Goal: Contribute content: Add original content to the website for others to see

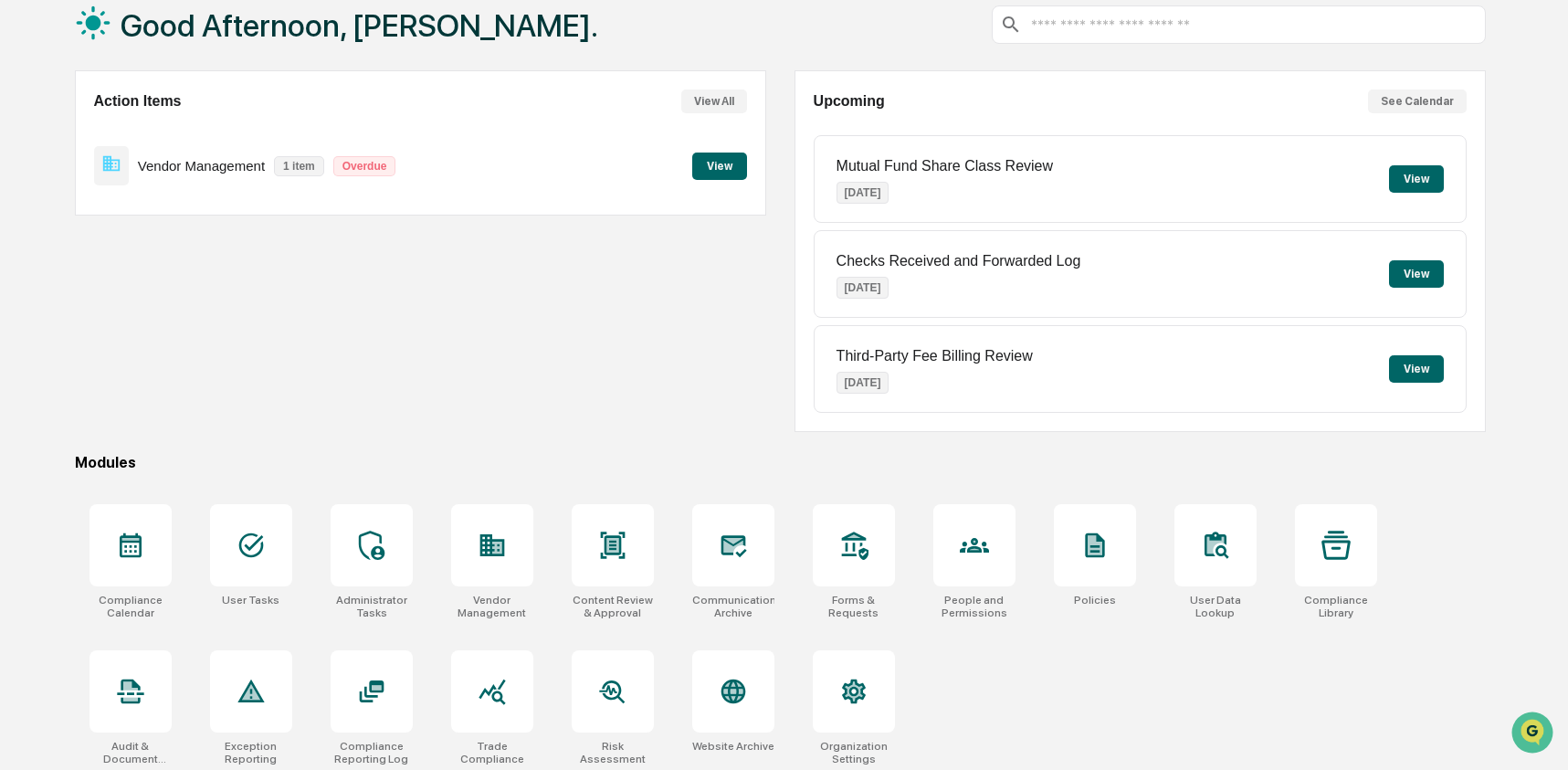
scroll to position [118, 0]
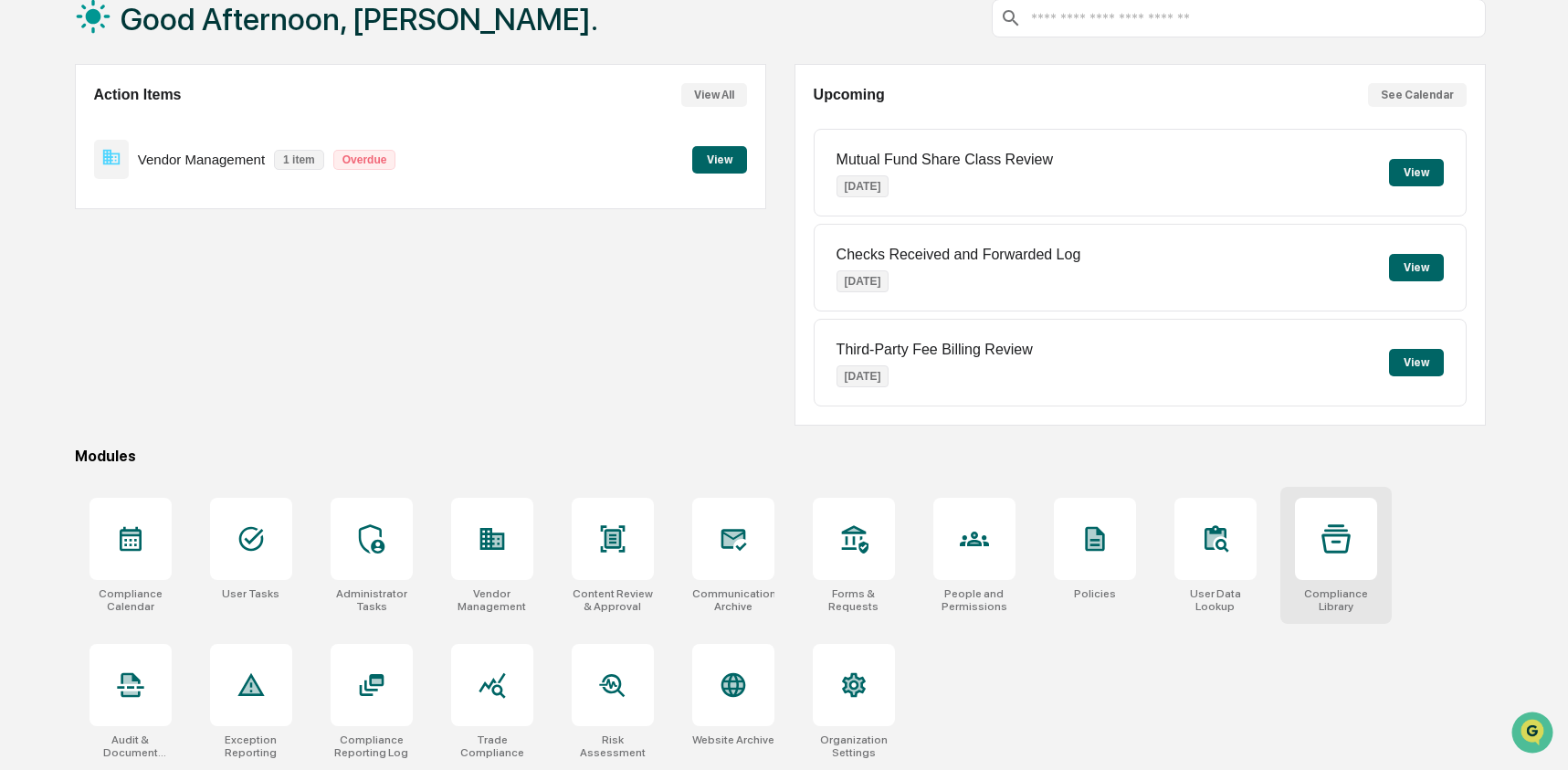
click at [1310, 544] on div at bounding box center [1336, 539] width 82 height 82
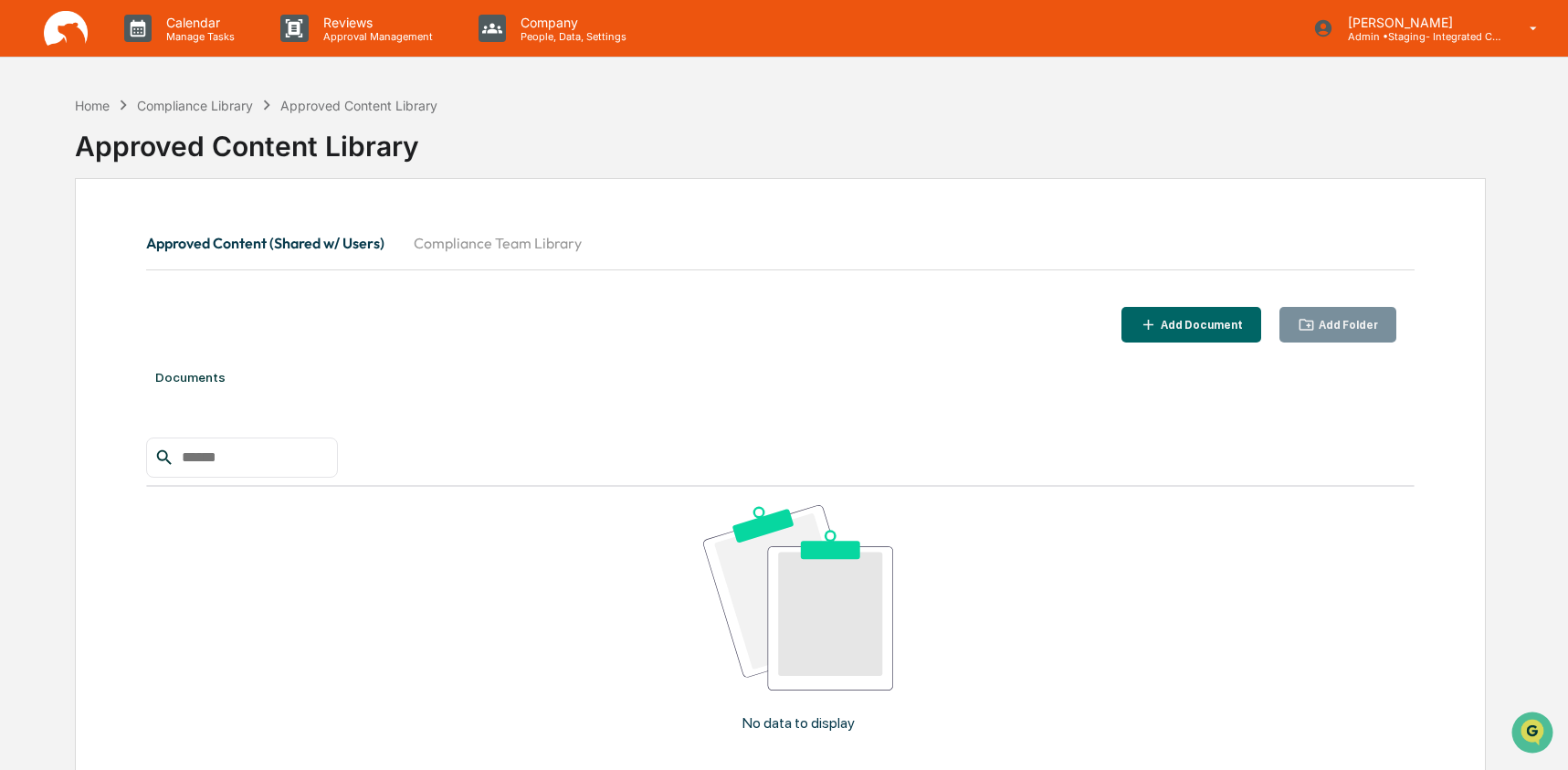
scroll to position [4, 0]
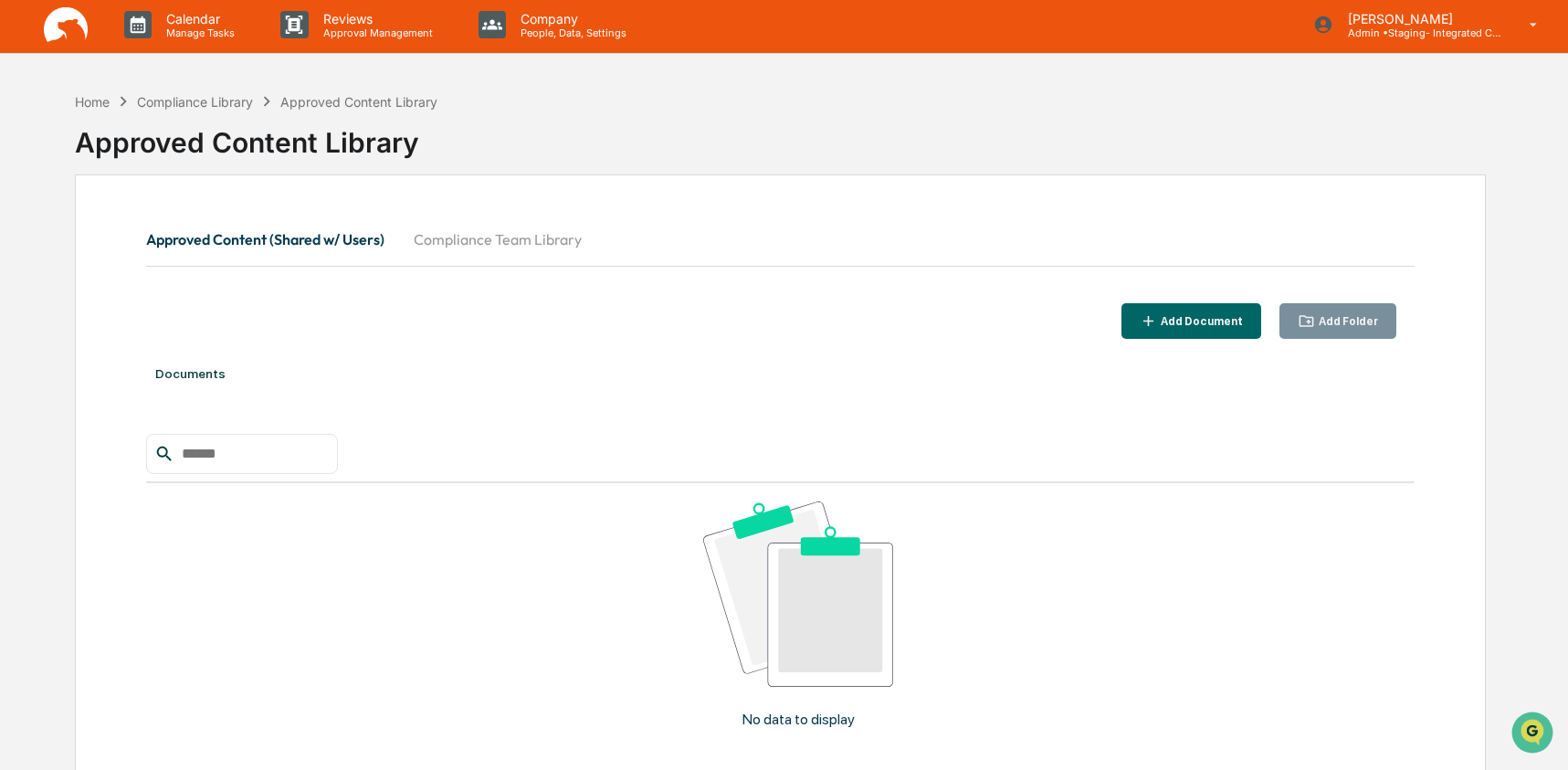
click at [534, 244] on button "Compliance Team Library" at bounding box center [497, 239] width 197 height 44
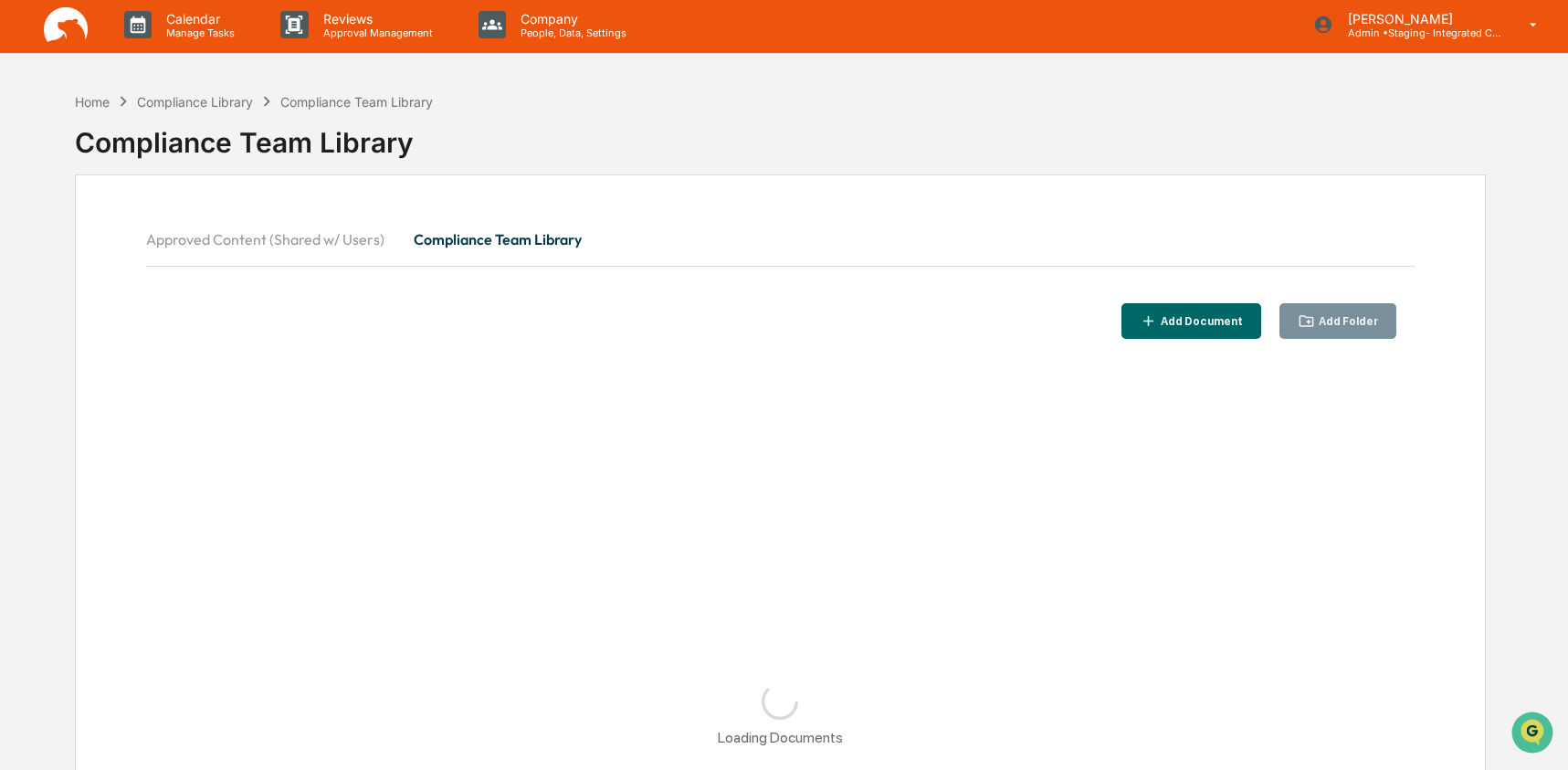
click at [1192, 318] on div "Add Document" at bounding box center [1201, 321] width 86 height 13
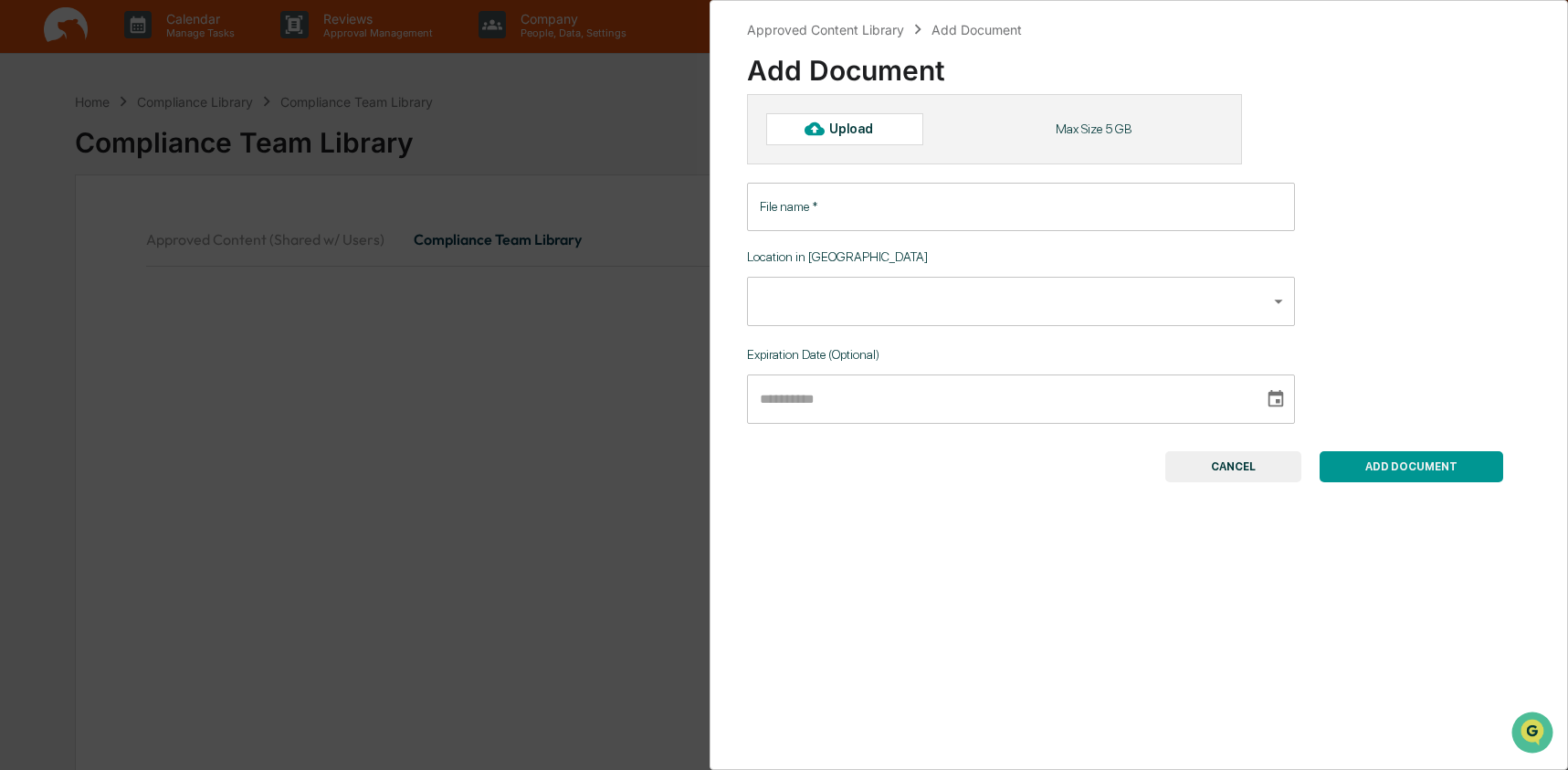
click at [854, 134] on div "Upload" at bounding box center [859, 129] width 60 height 15
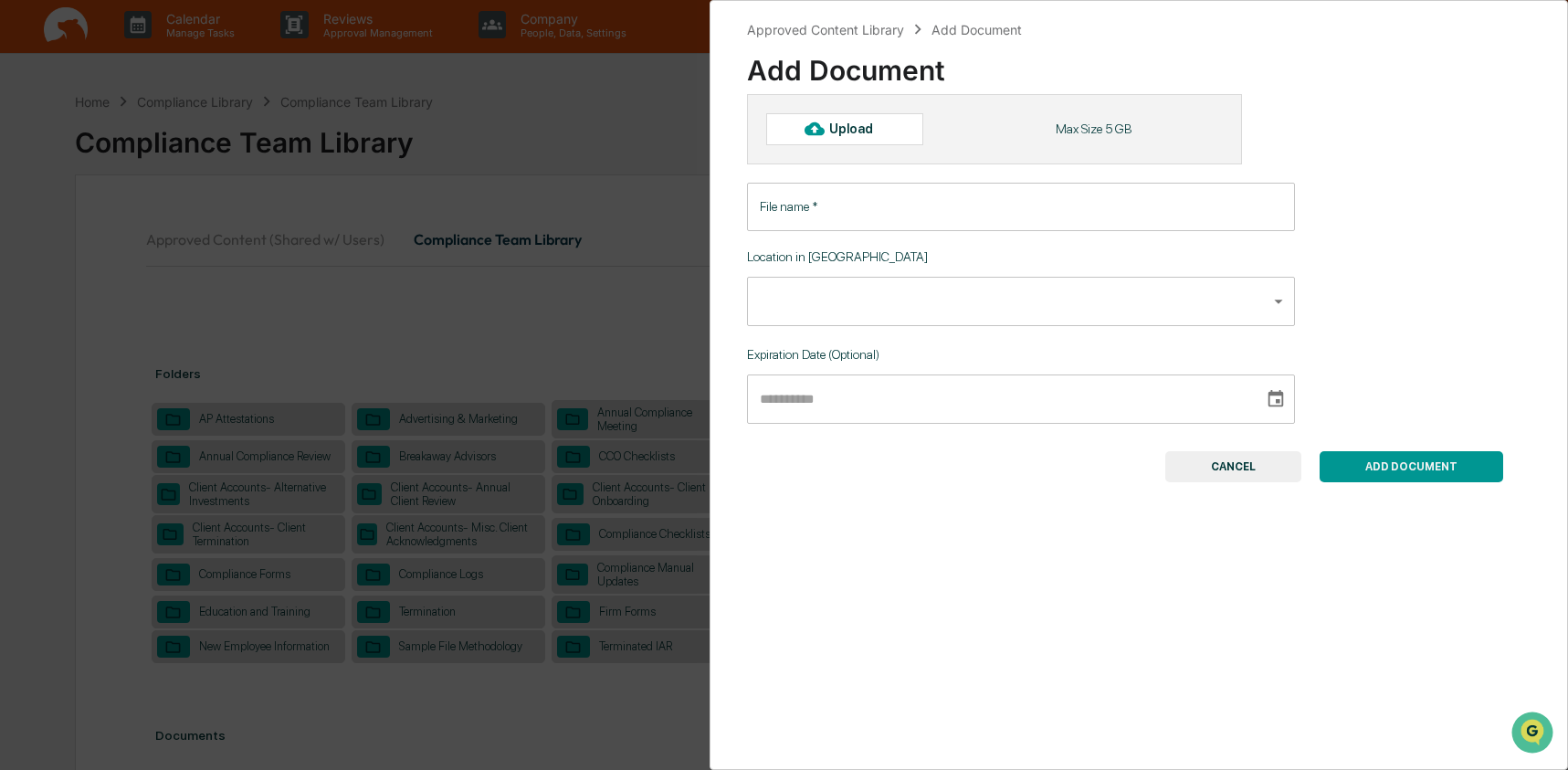
type input "**********"
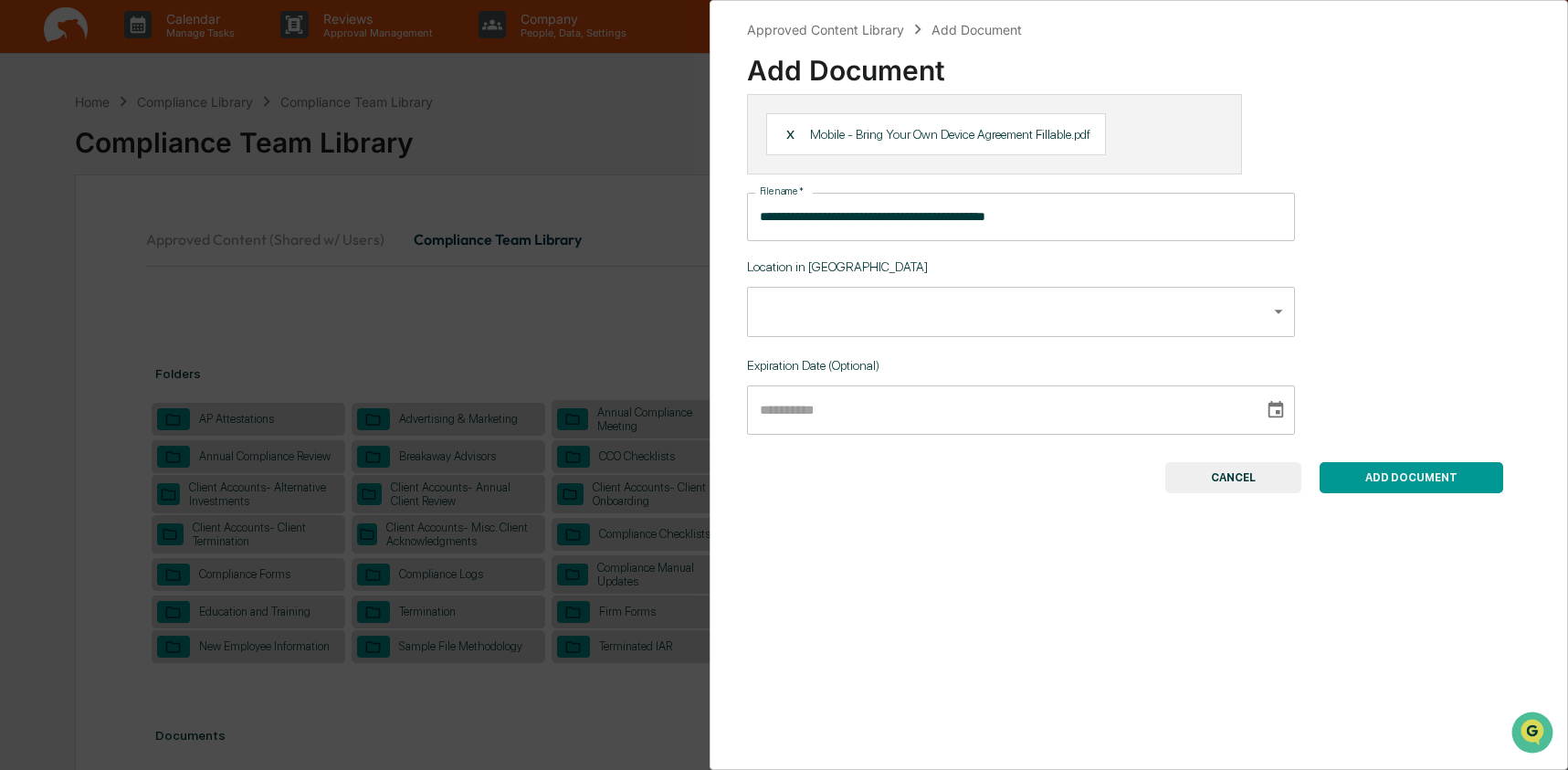
click at [878, 316] on body "Calendar Manage Tasks Reviews Approval Management Company People, Data, Setting…" at bounding box center [784, 743] width 1568 height 1492
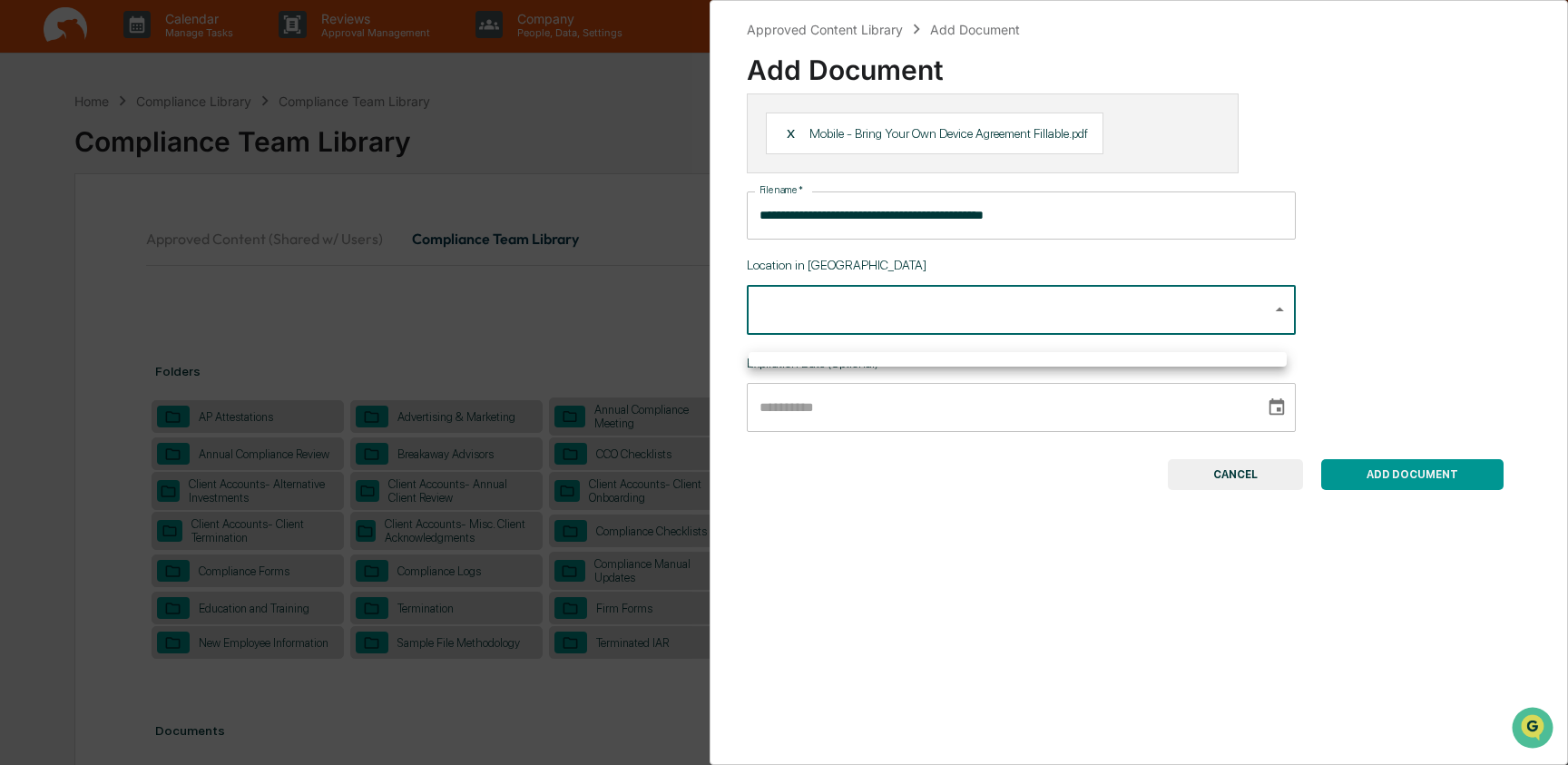
click at [873, 314] on div at bounding box center [784, 382] width 1568 height 765
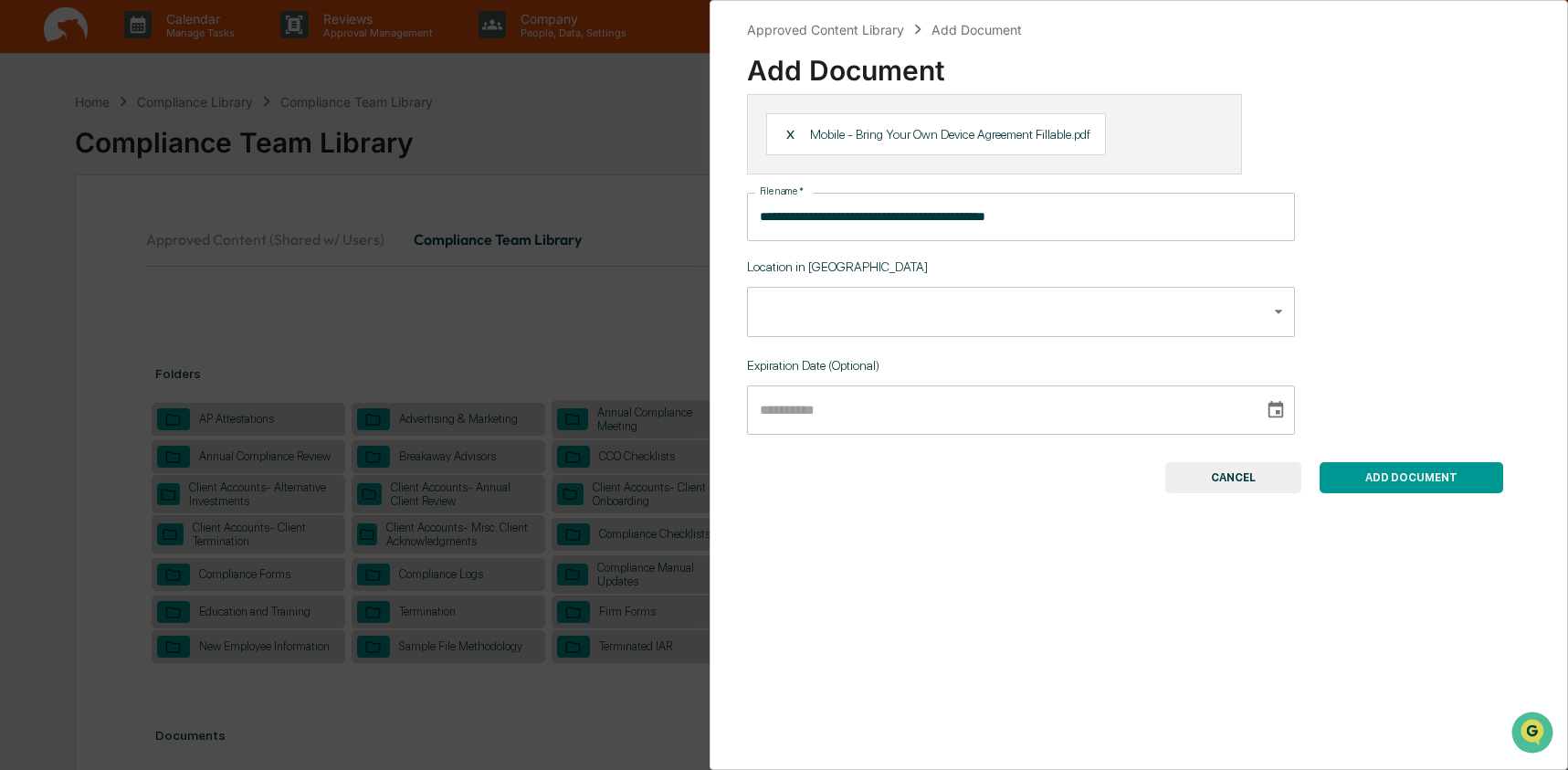
click at [1377, 493] on button "ADD DOCUMENT" at bounding box center [1411, 478] width 183 height 31
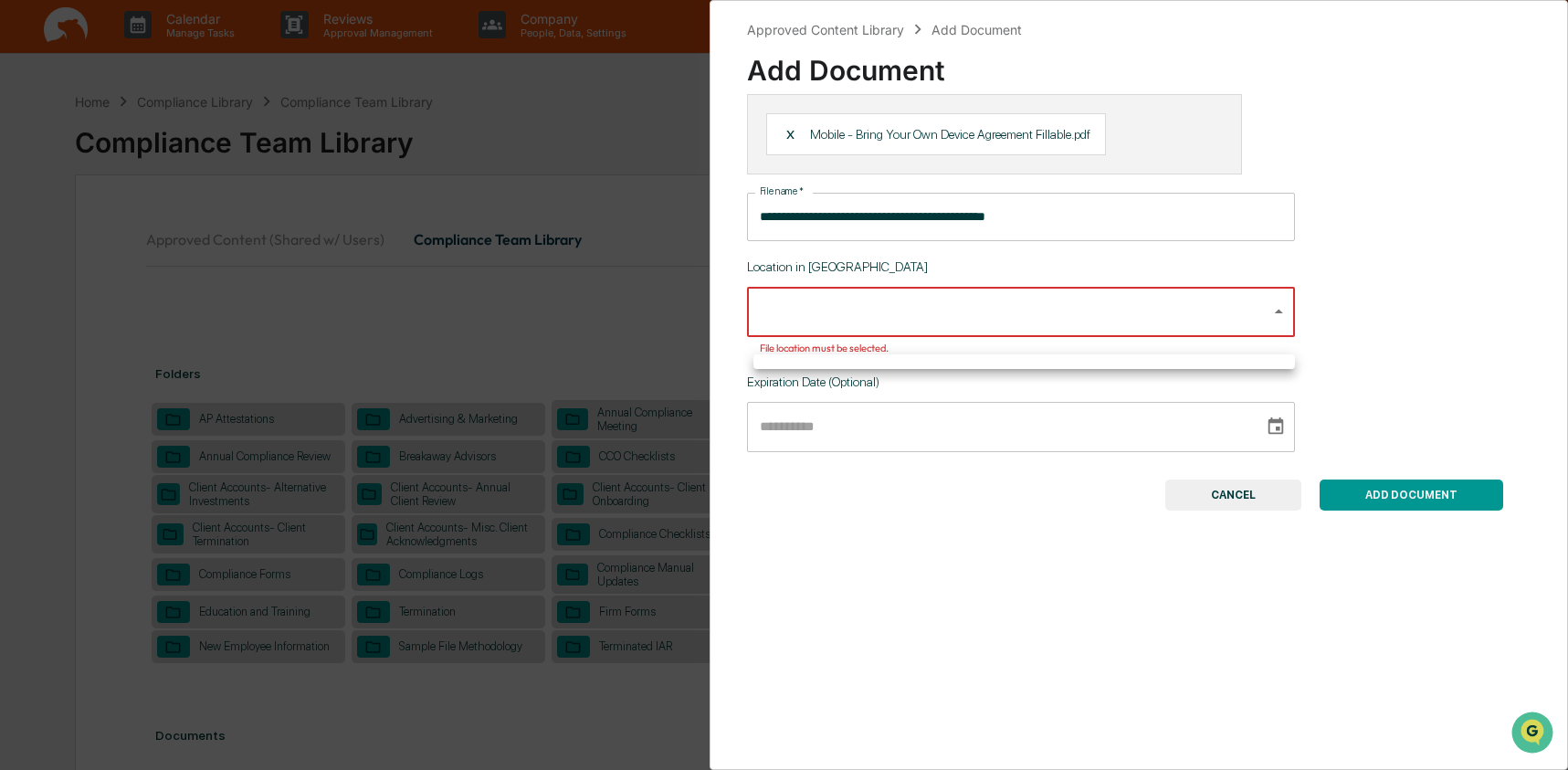
click at [874, 323] on body "Calendar Manage Tasks Reviews Approval Management Company People, Data, Setting…" at bounding box center [784, 743] width 1568 height 1492
click at [1027, 365] on ul at bounding box center [1024, 362] width 541 height 15
click at [1269, 321] on div at bounding box center [789, 385] width 1578 height 770
click at [1269, 321] on body "Calendar Manage Tasks Reviews Approval Management Company People, Data, Setting…" at bounding box center [789, 743] width 1578 height 1493
click at [889, 365] on ul at bounding box center [1024, 362] width 541 height 15
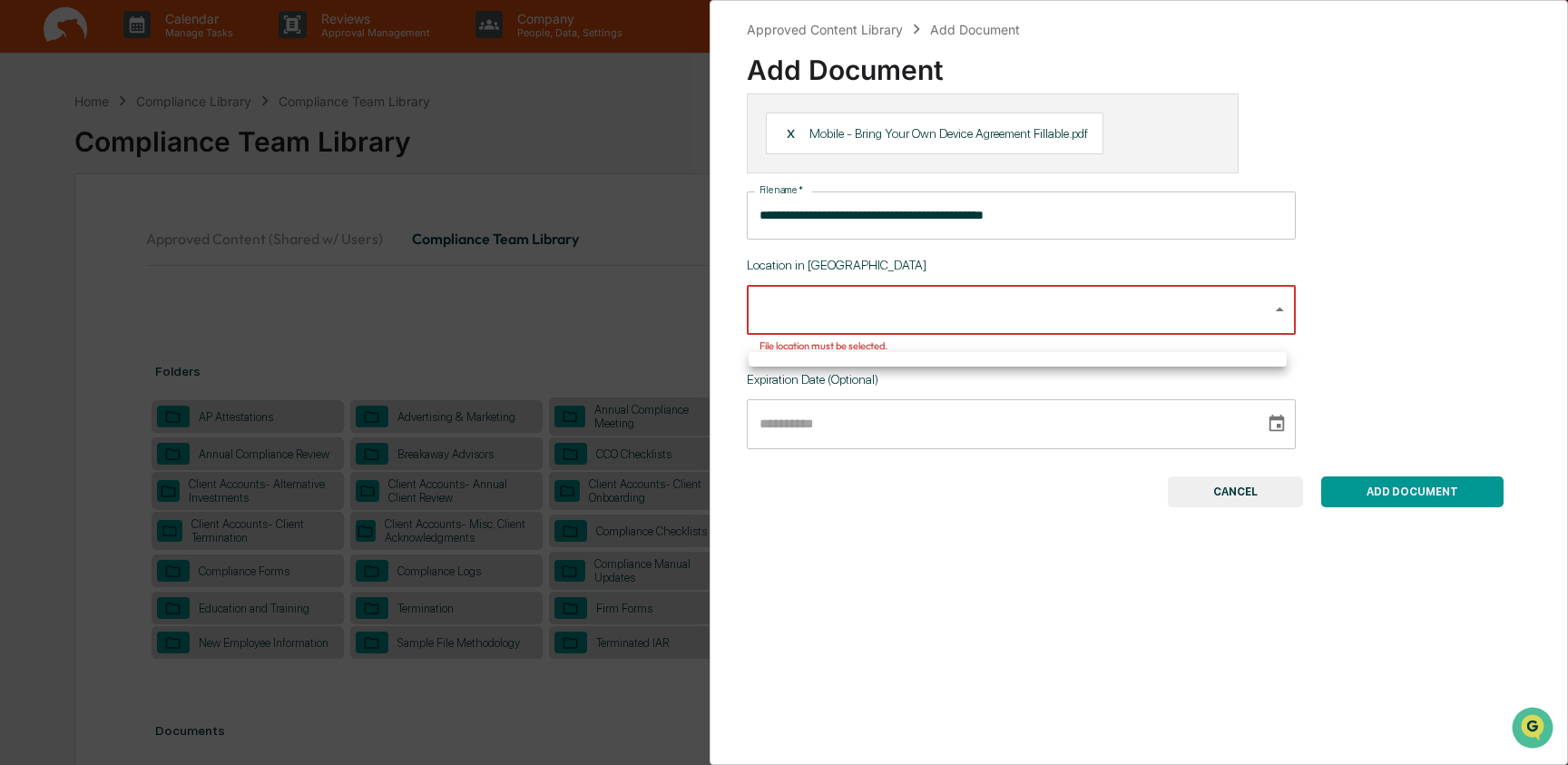
click at [884, 363] on ul at bounding box center [1017, 359] width 538 height 15
click at [848, 317] on div at bounding box center [784, 382] width 1568 height 765
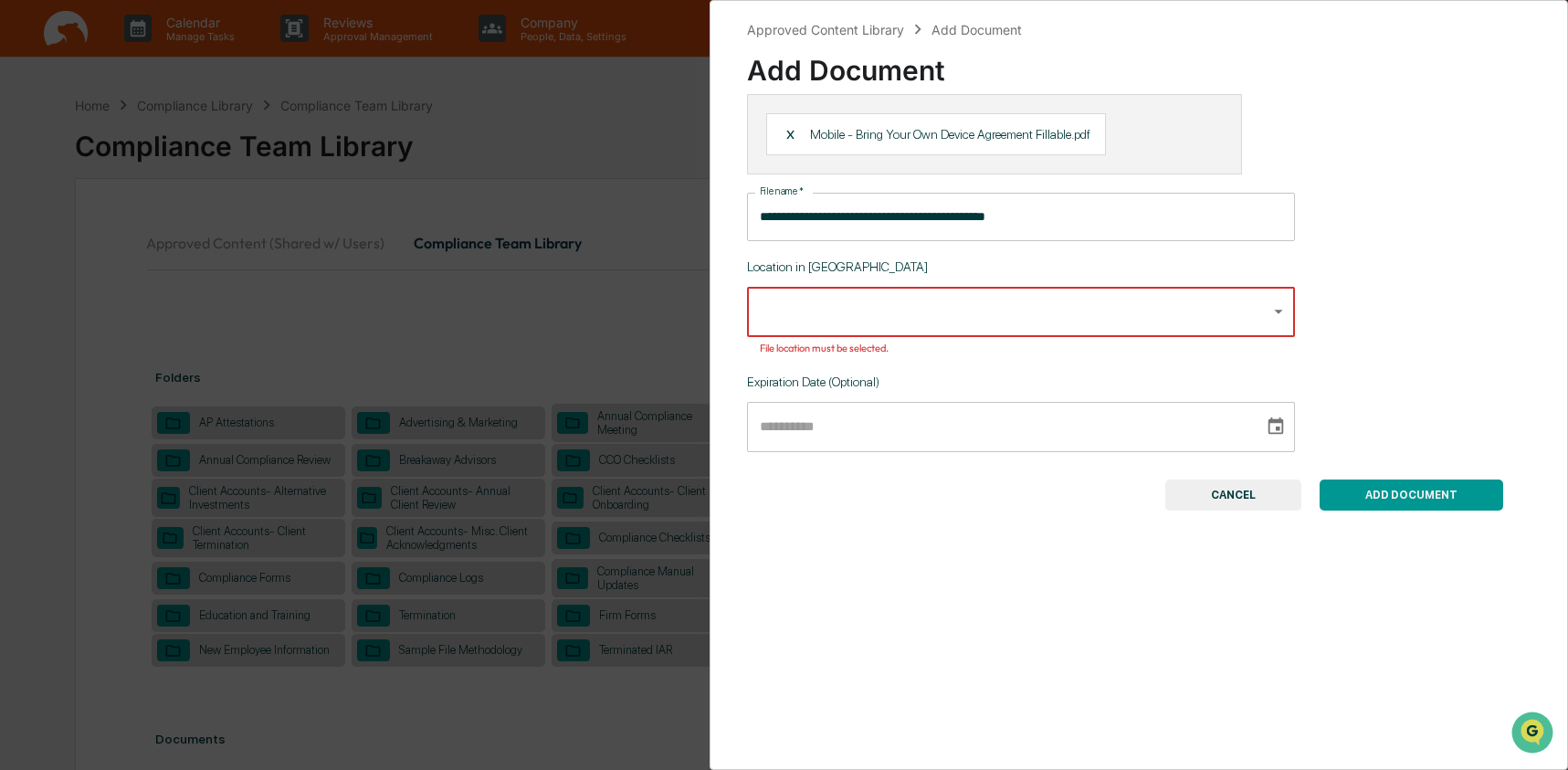
click at [1072, 322] on body "Calendar Manage Tasks Reviews Approval Management Company People, Data, Setting…" at bounding box center [784, 746] width 1568 height 1492
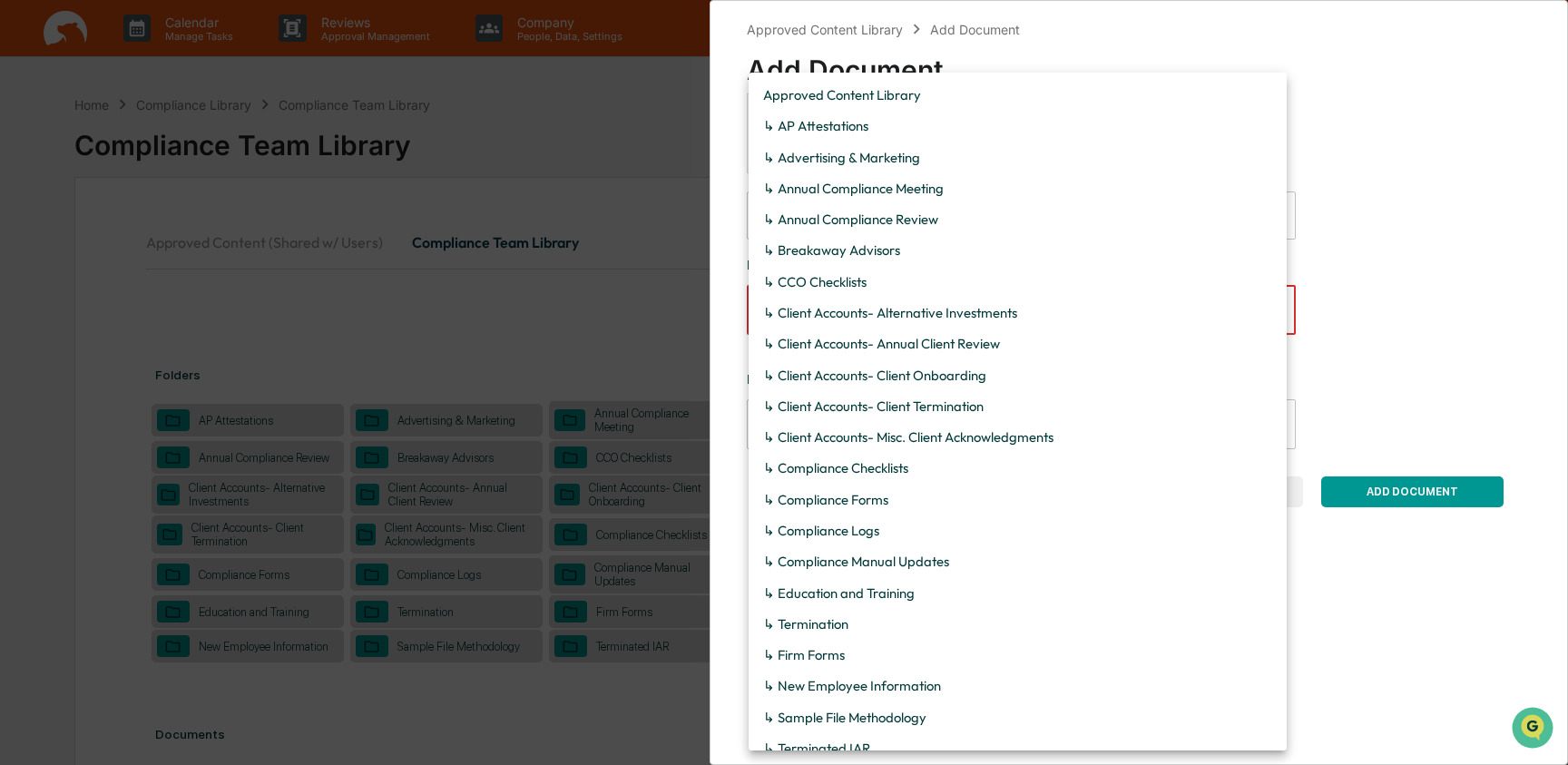
click at [1007, 101] on li "Approved Content Library" at bounding box center [1017, 96] width 538 height 31
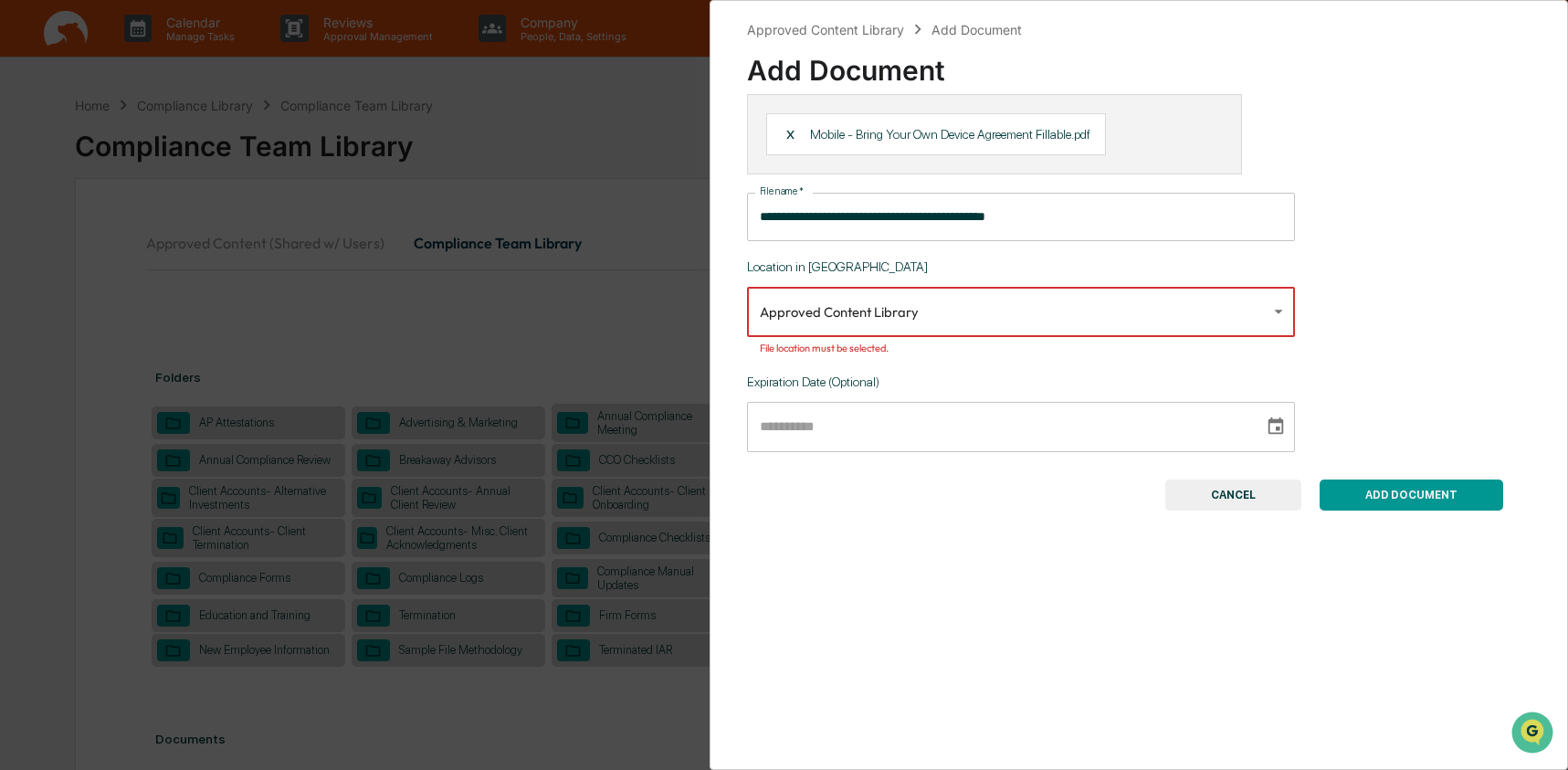
click at [1136, 331] on body "Calendar Manage Tasks Reviews Approval Management Company People, Data, Setting…" at bounding box center [784, 746] width 1568 height 1492
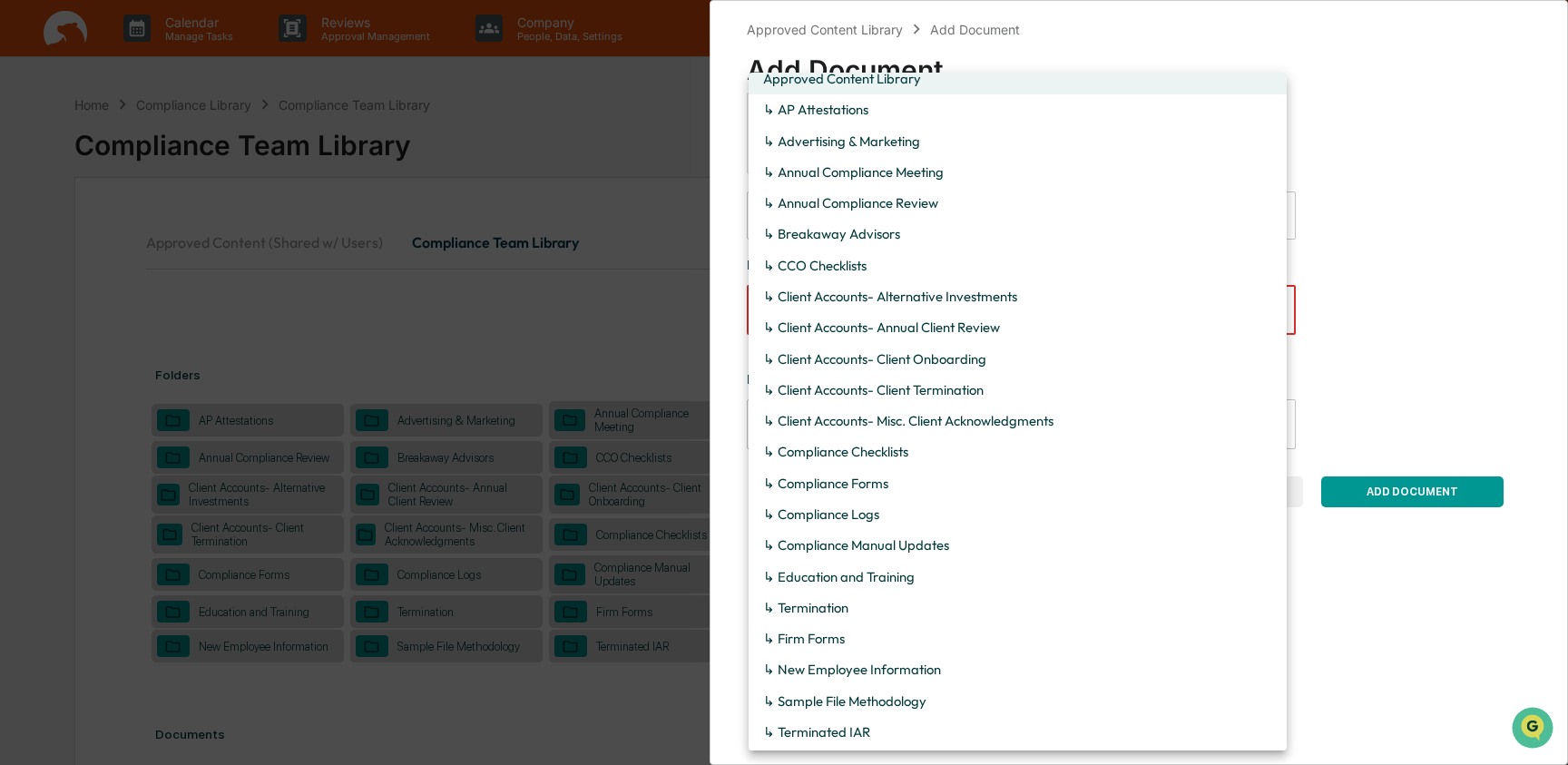
scroll to position [21, 0]
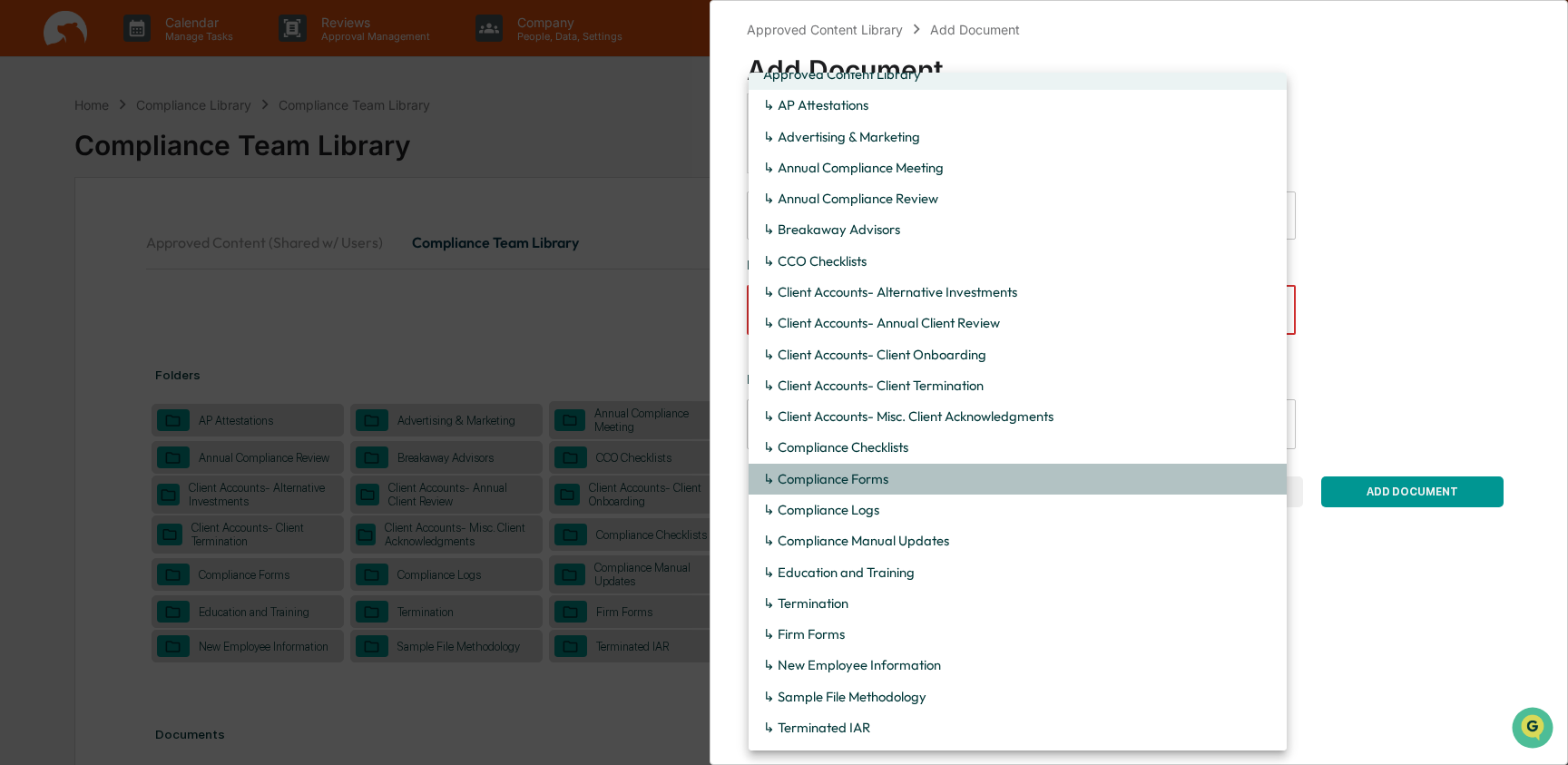
click at [1109, 482] on li "↳ Compliance Forms" at bounding box center [1017, 479] width 538 height 31
type input "**********"
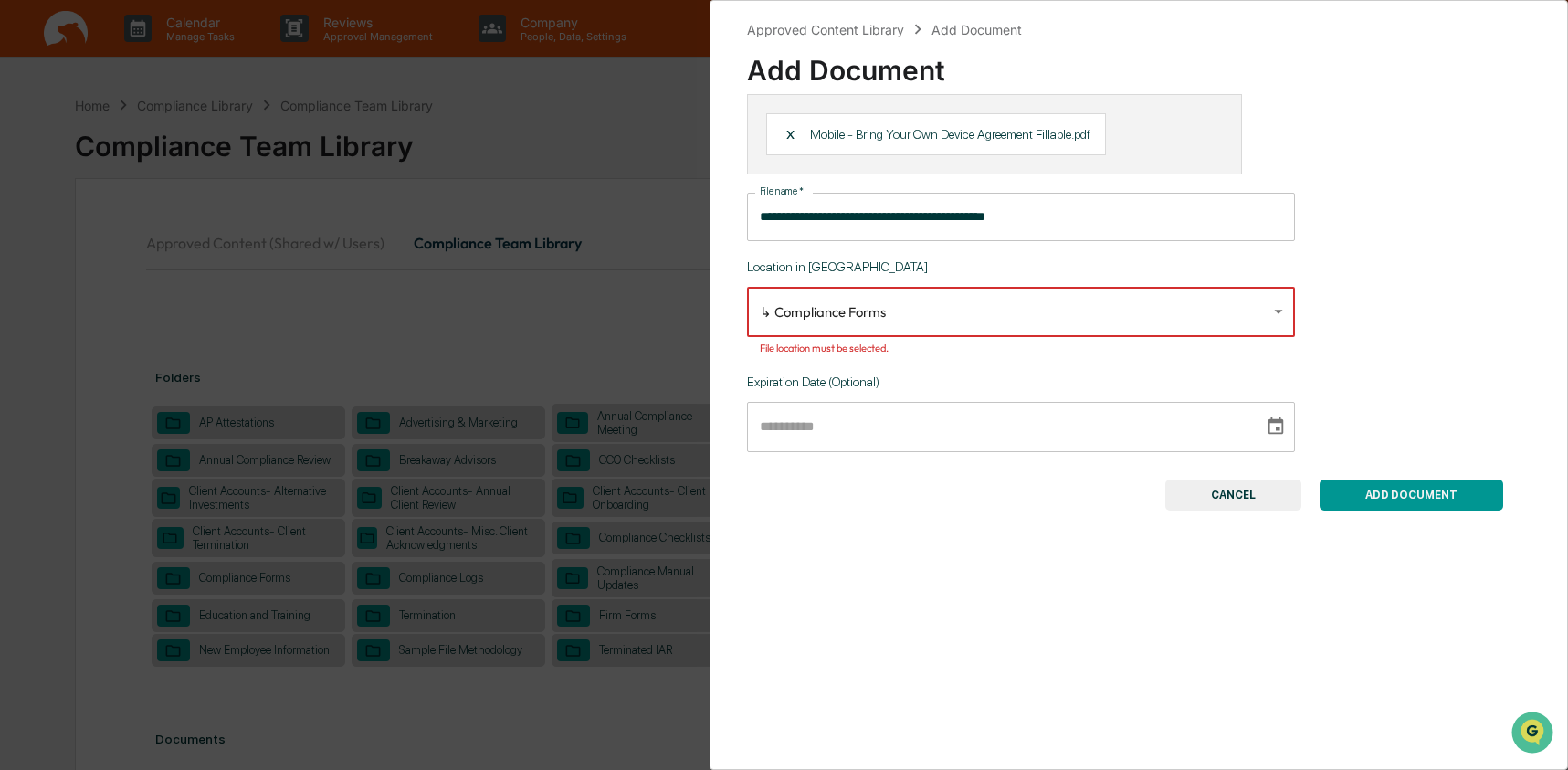
click at [1465, 511] on button "ADD DOCUMENT" at bounding box center [1411, 495] width 183 height 31
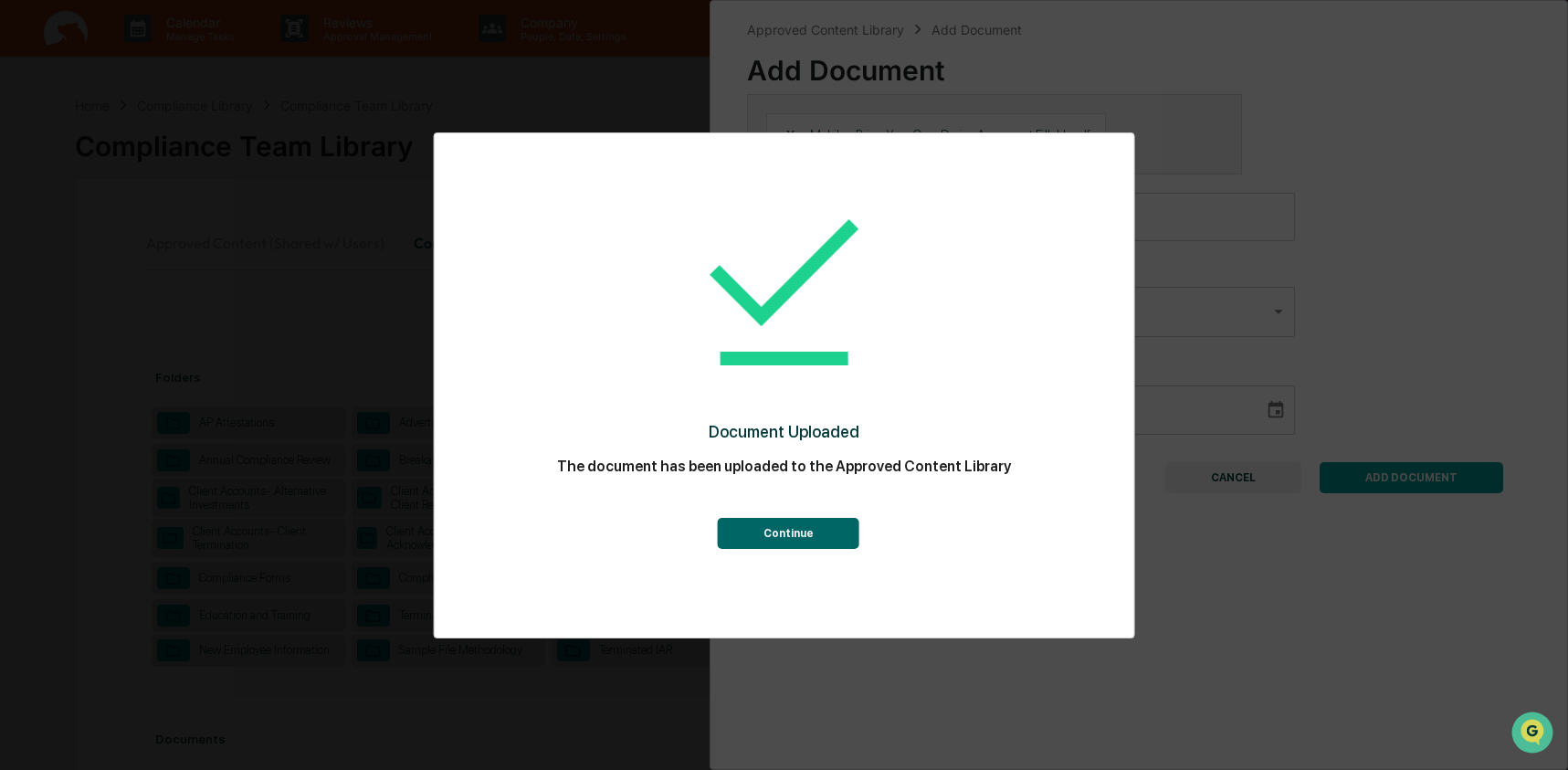
click at [795, 523] on button "Continue" at bounding box center [789, 533] width 142 height 31
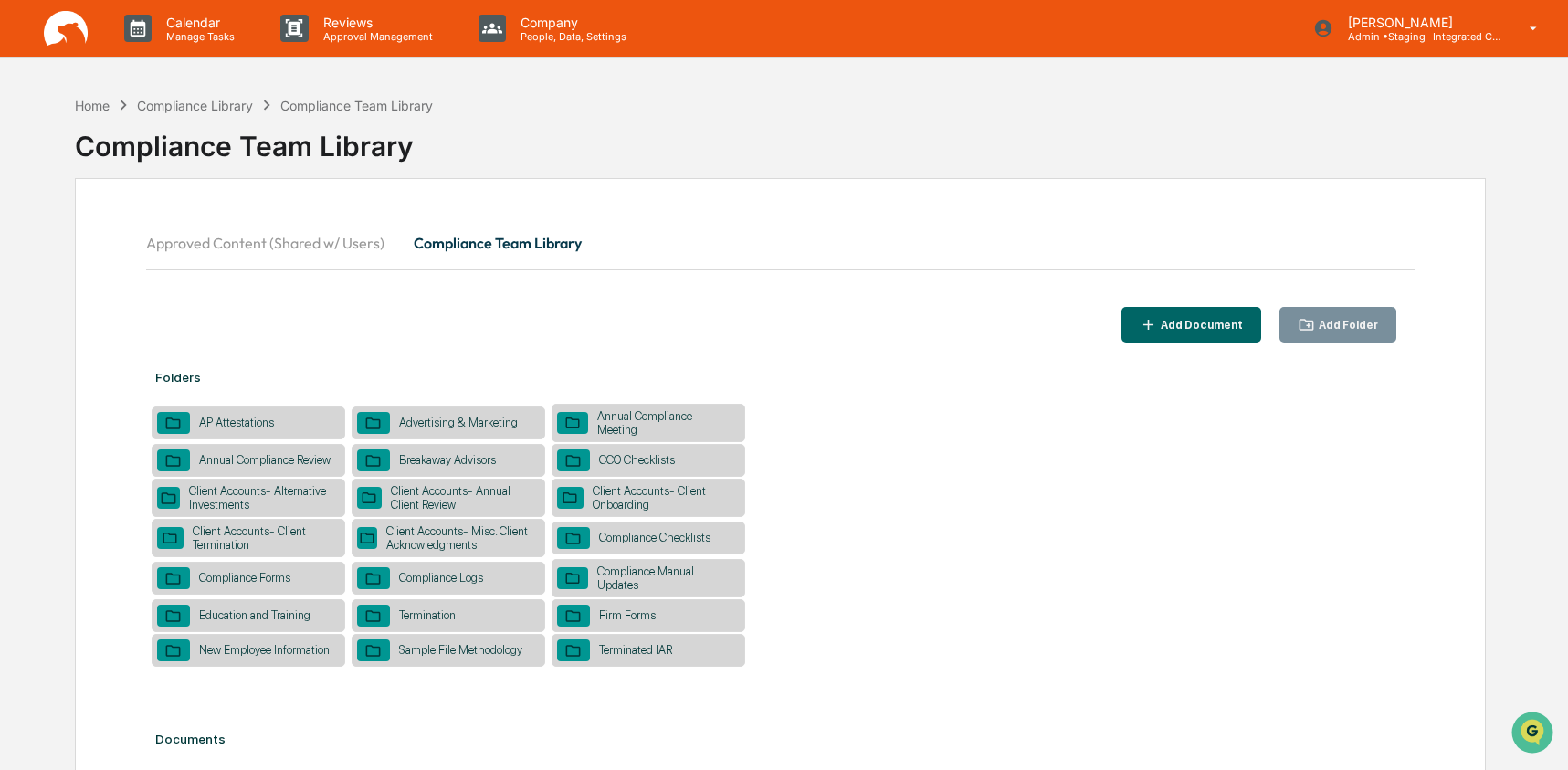
click at [1186, 336] on button "Add Document" at bounding box center [1192, 324] width 140 height 36
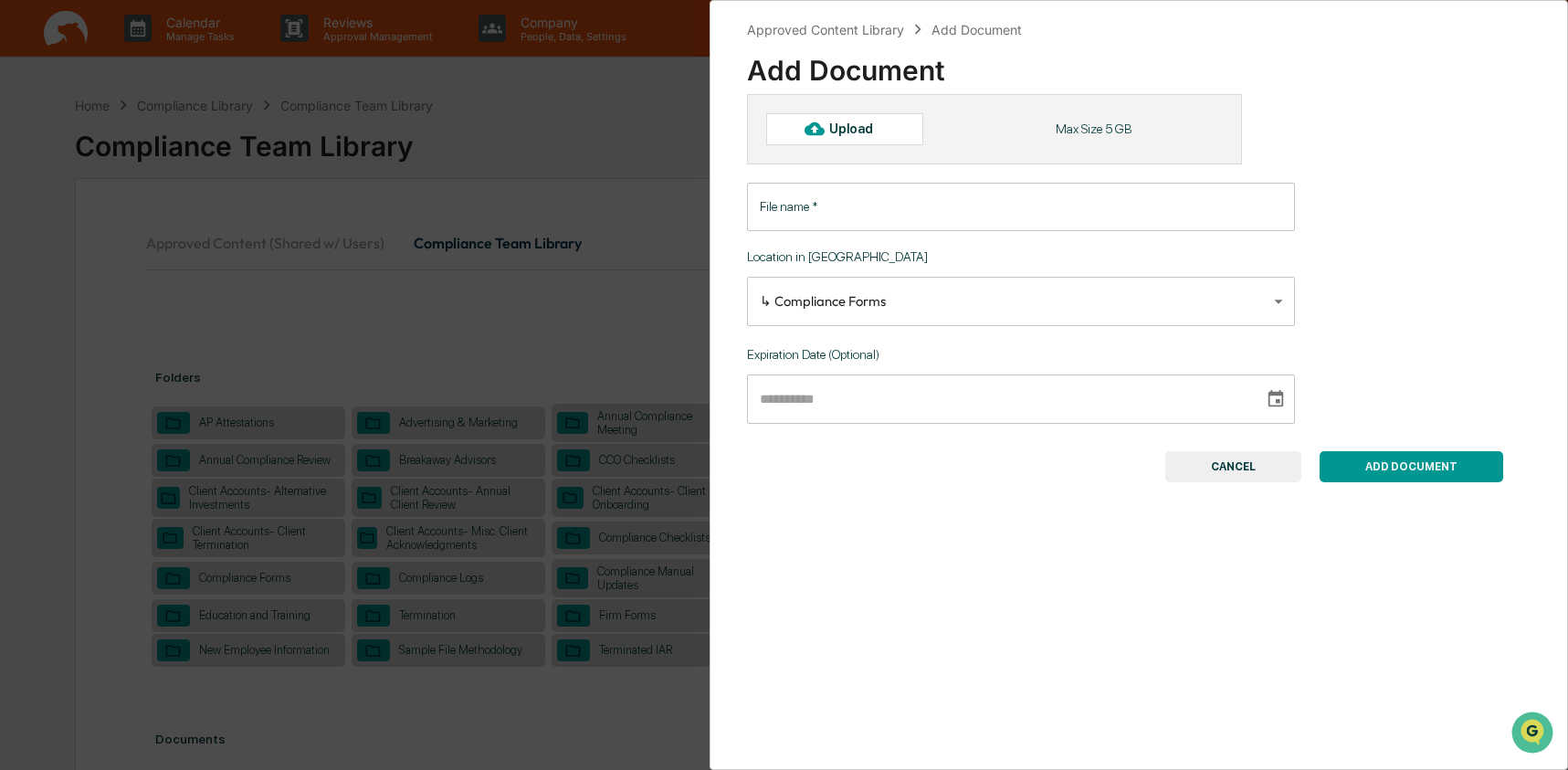
click at [852, 131] on div "Upload" at bounding box center [859, 129] width 60 height 15
type input "**********"
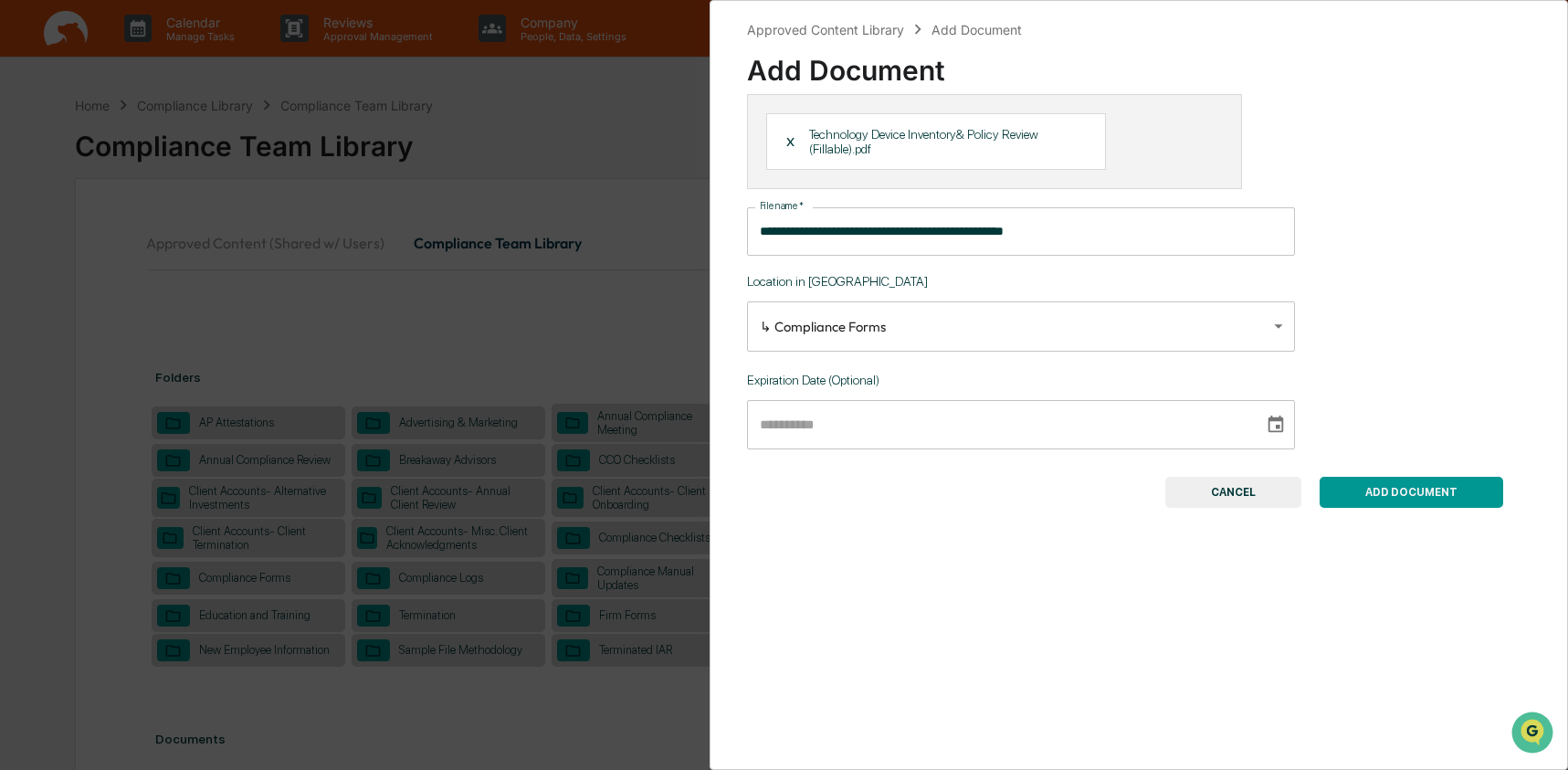
click at [975, 323] on body "Calendar Manage Tasks Reviews Approval Management Company People, Data, Setting…" at bounding box center [784, 746] width 1568 height 1492
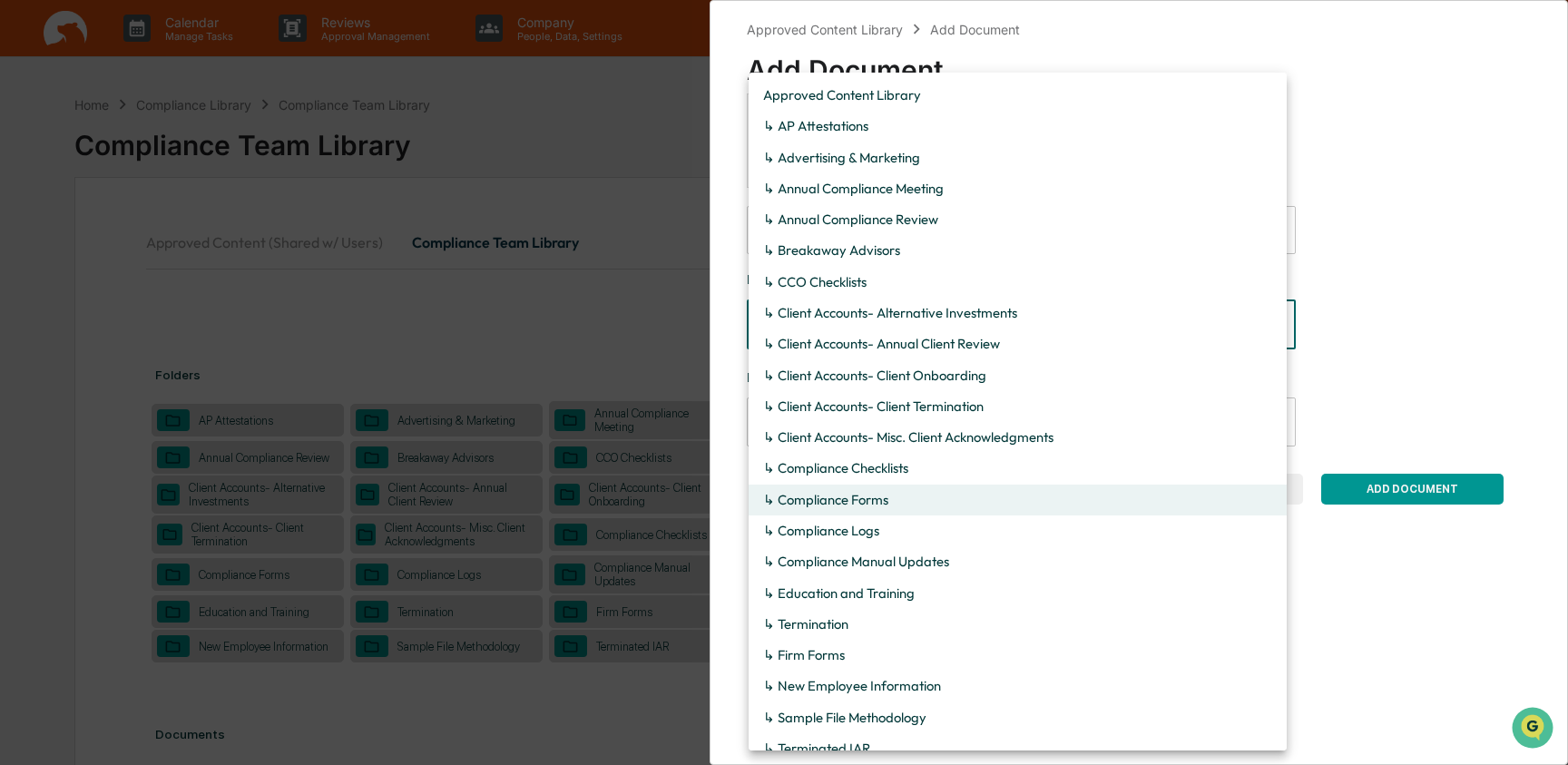
click at [1413, 318] on div at bounding box center [784, 382] width 1568 height 765
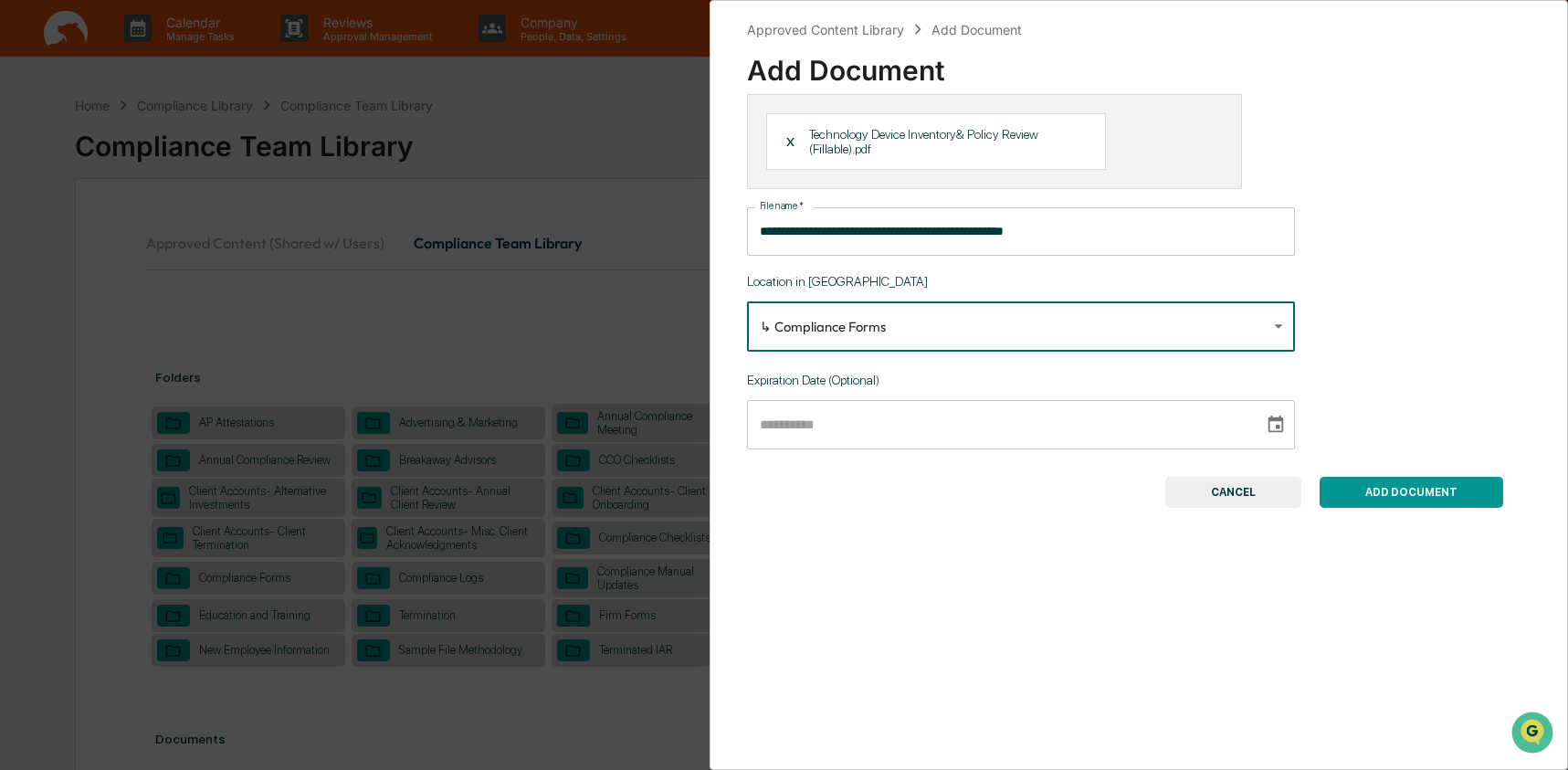
click at [1403, 499] on button "ADD DOCUMENT" at bounding box center [1411, 493] width 183 height 31
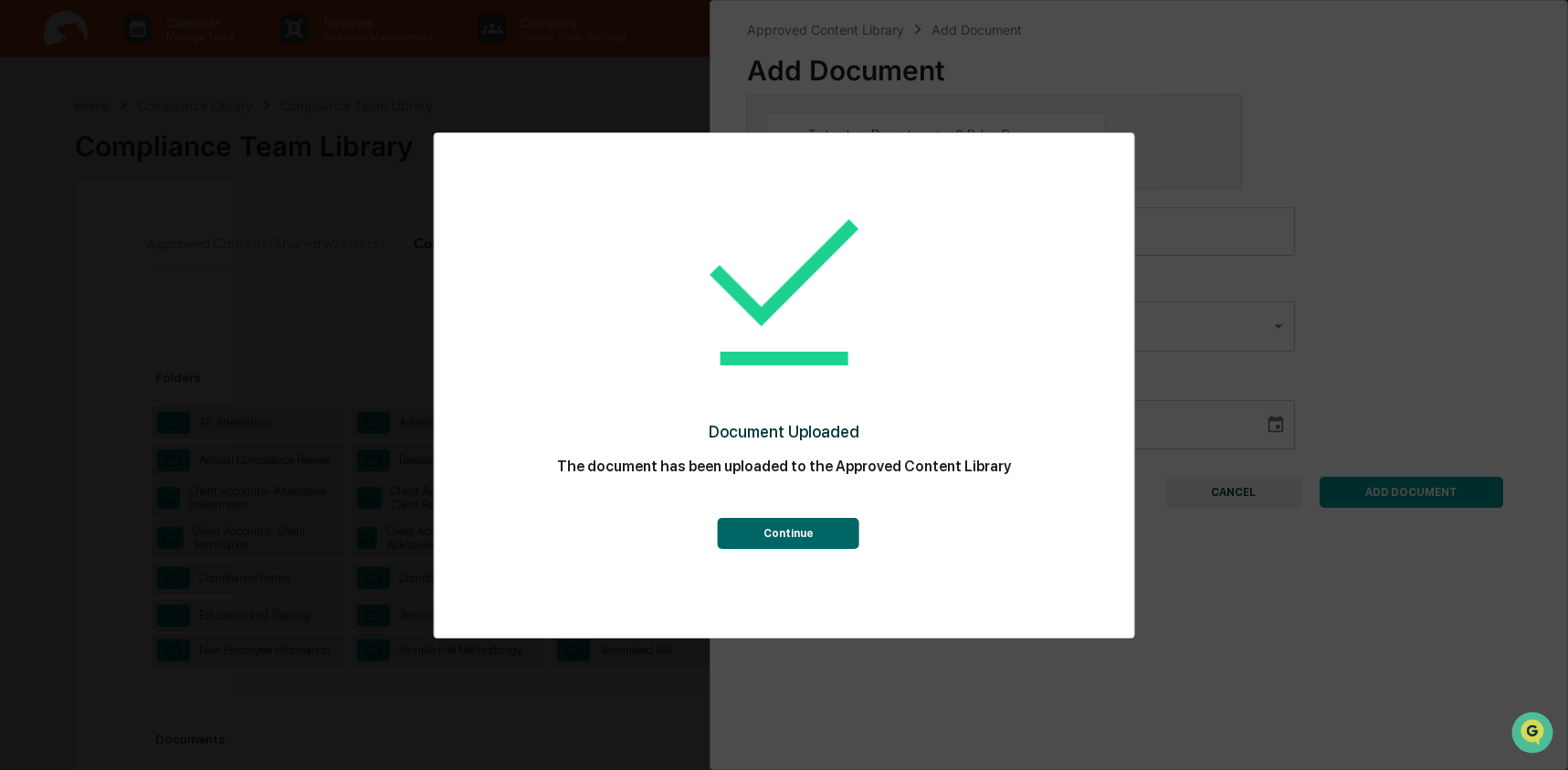
click at [813, 531] on button "Continue" at bounding box center [789, 533] width 142 height 31
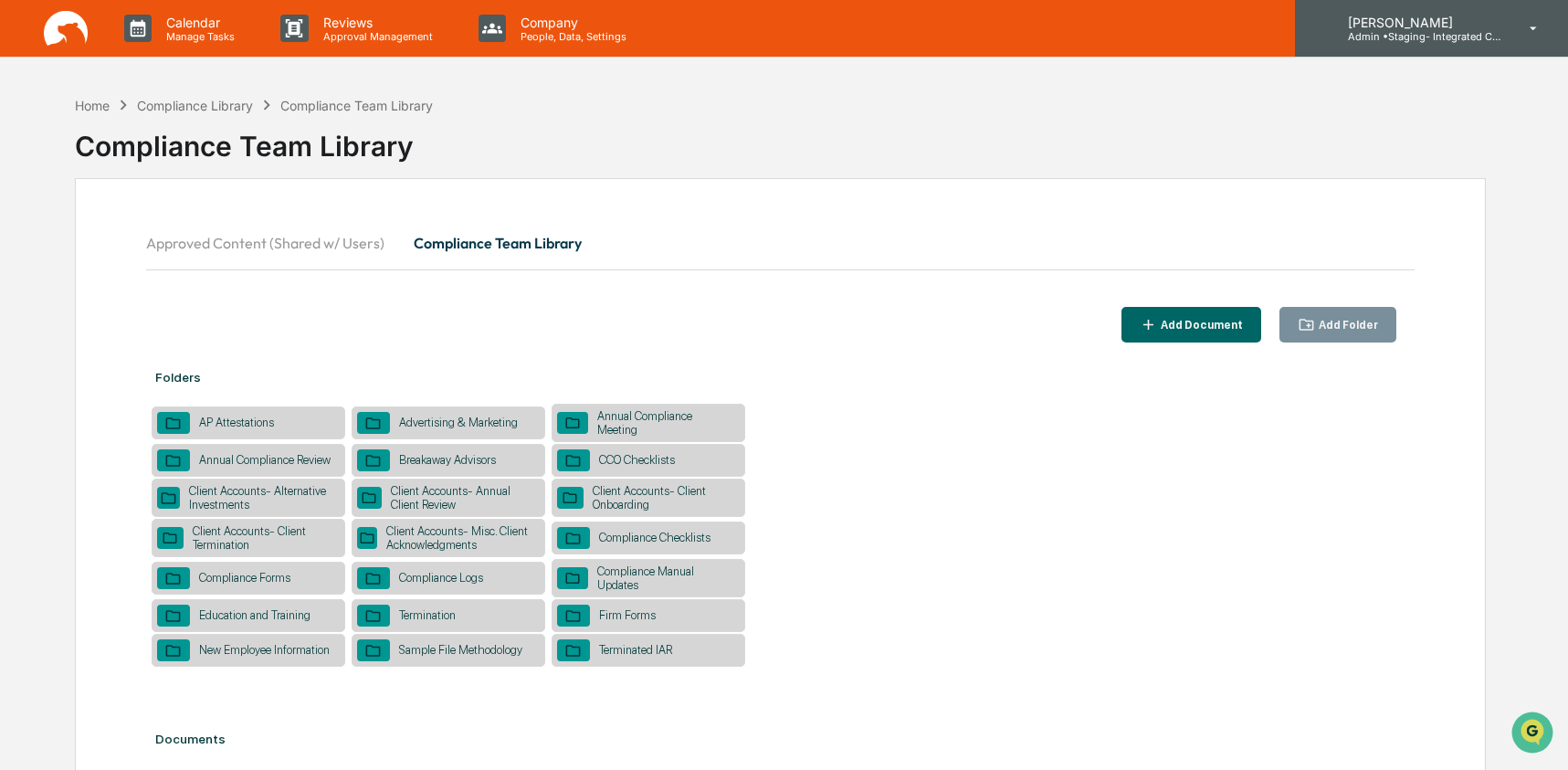
click at [1438, 24] on p "[PERSON_NAME]" at bounding box center [1419, 22] width 170 height 16
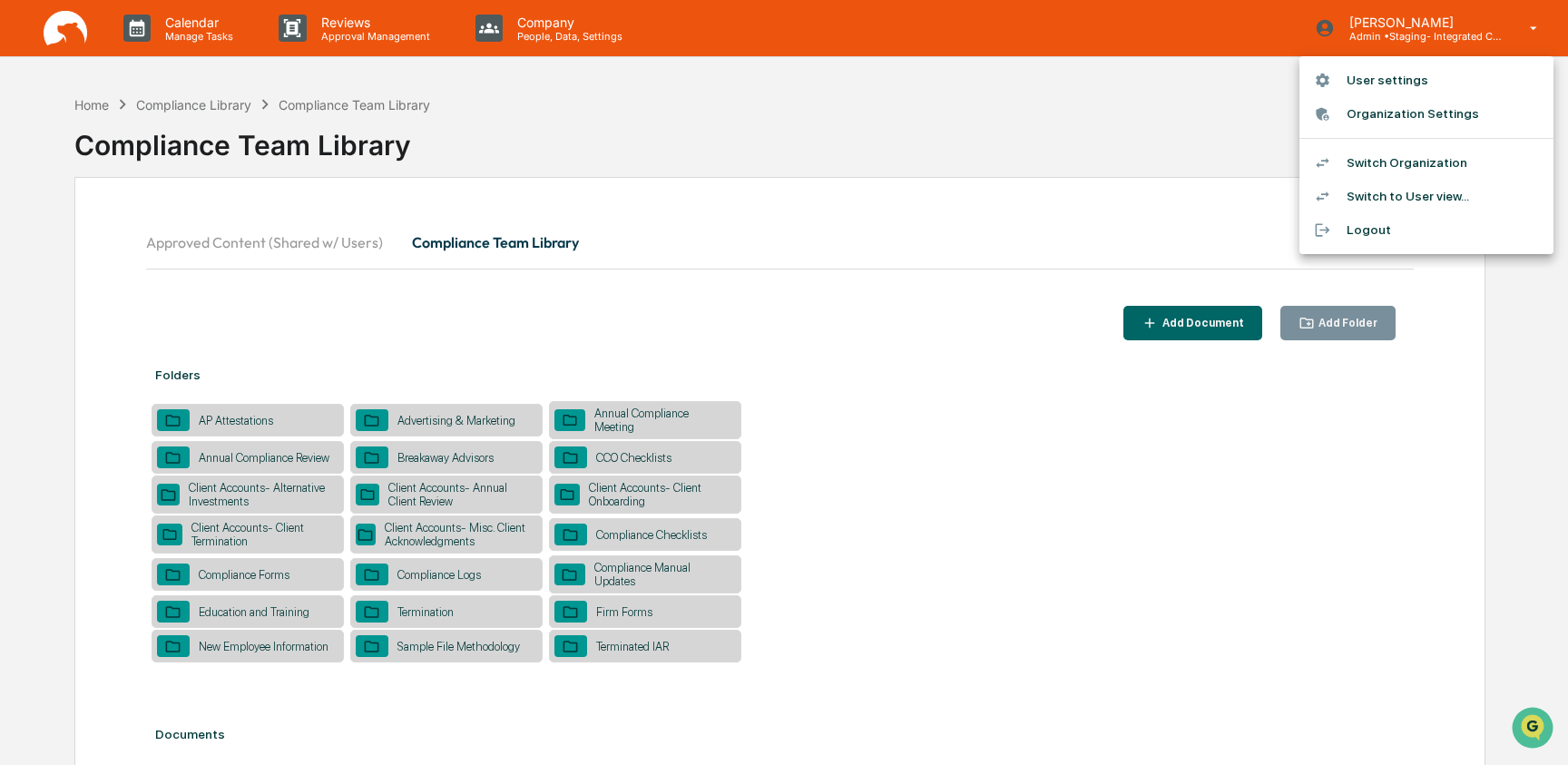
click at [1388, 169] on li "Switch Organization" at bounding box center [1426, 163] width 254 height 34
